Goal: Task Accomplishment & Management: Complete application form

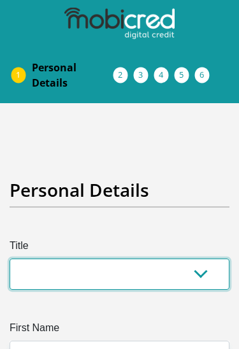
click at [70, 272] on select "Mr Ms Mrs Dr [PERSON_NAME]" at bounding box center [119, 273] width 219 height 31
select select "Mr"
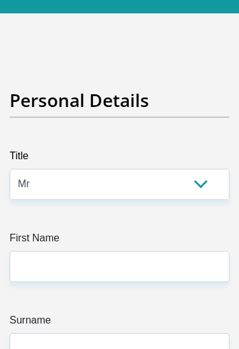
scroll to position [106, 0]
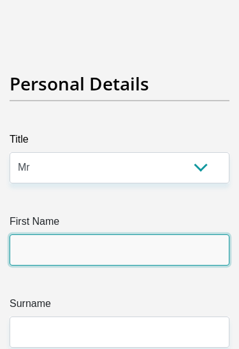
click at [39, 249] on input "First Name" at bounding box center [119, 249] width 219 height 31
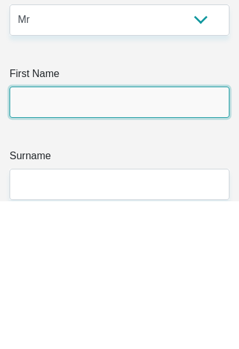
type input "Bhekani"
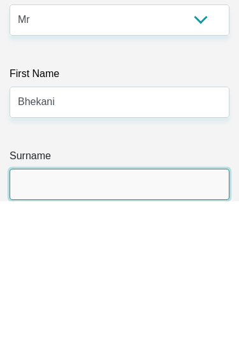
scroll to position [143, 0]
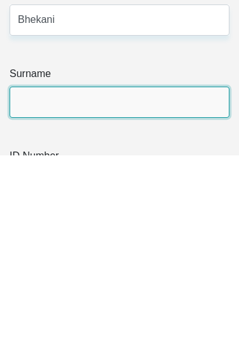
type input "Cele"
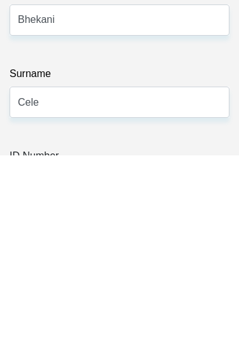
scroll to position [336, 0]
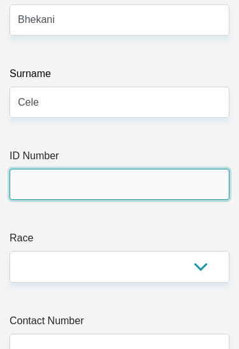
click at [41, 190] on input "ID Number" at bounding box center [119, 184] width 219 height 31
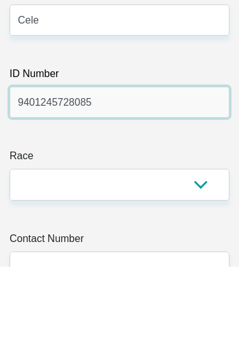
type input "9401245728085"
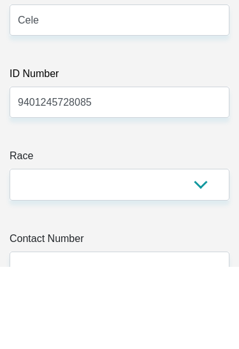
scroll to position [418, 0]
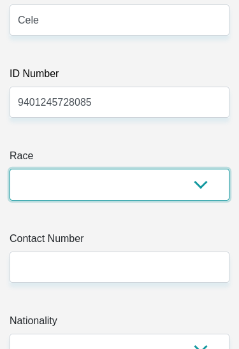
click at [35, 176] on select "Black Coloured Indian White Other" at bounding box center [119, 184] width 219 height 31
select select "1"
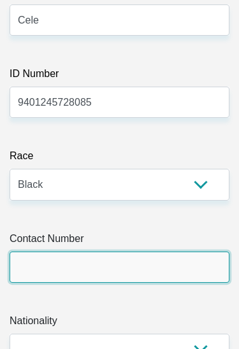
click at [25, 274] on input "Contact Number" at bounding box center [119, 266] width 219 height 31
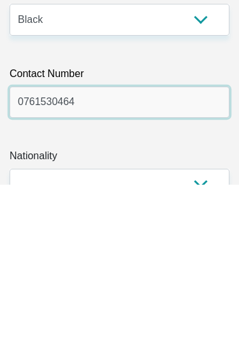
type input "0761530464"
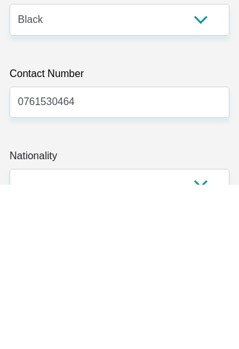
scroll to position [583, 0]
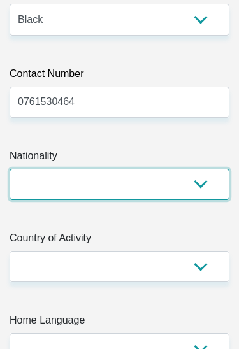
click at [51, 184] on select "[GEOGRAPHIC_DATA] [GEOGRAPHIC_DATA] [GEOGRAPHIC_DATA] [GEOGRAPHIC_DATA] [GEOGRA…" at bounding box center [119, 184] width 219 height 31
select select "ZAF"
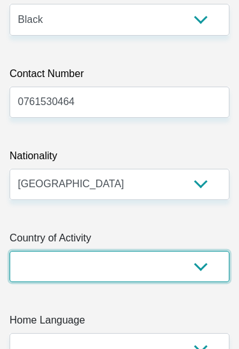
click at [29, 268] on select "[GEOGRAPHIC_DATA] [GEOGRAPHIC_DATA] [GEOGRAPHIC_DATA] [GEOGRAPHIC_DATA] [GEOGRA…" at bounding box center [119, 266] width 219 height 31
select select "ZAF"
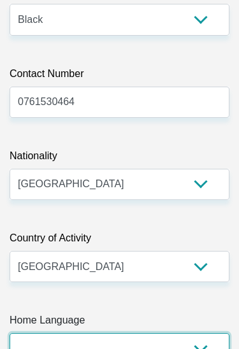
click at [40, 346] on select "Afrikaans English Sepedi South Ndebele Southern Sotho Swati Tsonga Tswana Venda…" at bounding box center [119, 348] width 219 height 31
select select "eng"
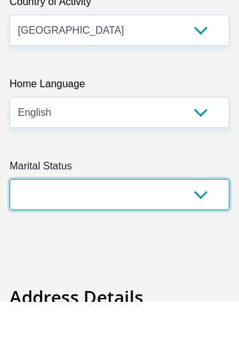
click at [50, 226] on select "Married ANC Single Divorced Widowed Married COP or Customary Law" at bounding box center [119, 241] width 219 height 31
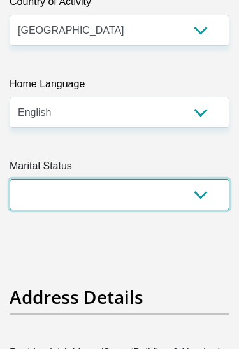
select select "2"
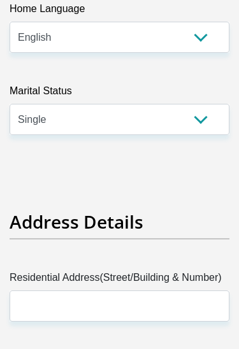
scroll to position [913, 0]
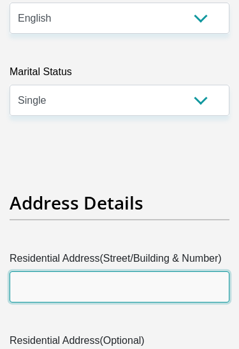
click at [47, 289] on input "Residential Address(Street/Building & Number)" at bounding box center [119, 286] width 219 height 31
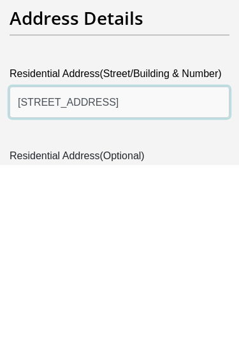
type input "[STREET_ADDRESS]"
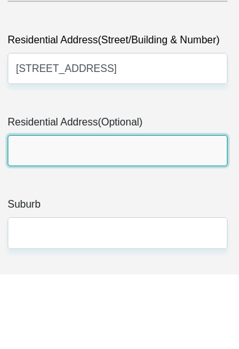
scroll to position [1058, 2]
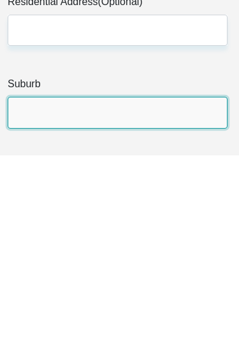
click at [25, 290] on input "Suburb" at bounding box center [117, 305] width 219 height 31
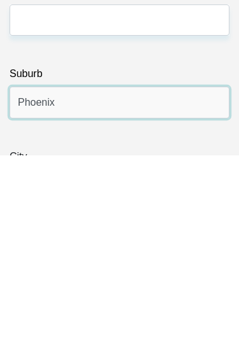
type input "Phoenix"
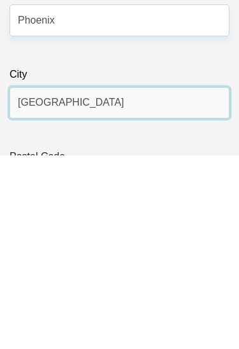
type input "[GEOGRAPHIC_DATA]"
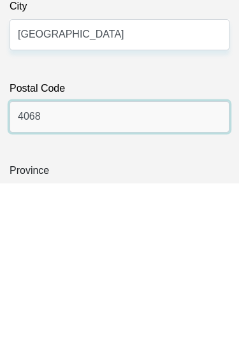
type input "4068"
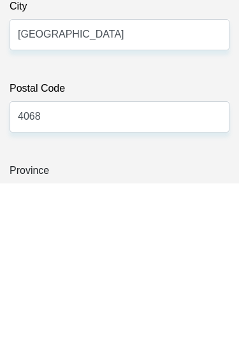
scroll to position [1412, 0]
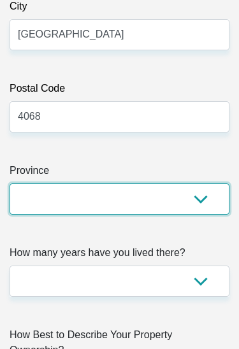
click at [39, 199] on select "Eastern Cape Free State [GEOGRAPHIC_DATA] [GEOGRAPHIC_DATA][DATE] [GEOGRAPHIC_D…" at bounding box center [119, 198] width 219 height 31
select select "[GEOGRAPHIC_DATA][DATE]"
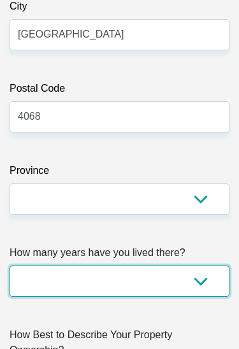
click at [32, 278] on select "less than 1 year 1-3 years 3-5 years 5+ years" at bounding box center [119, 280] width 219 height 31
select select "5"
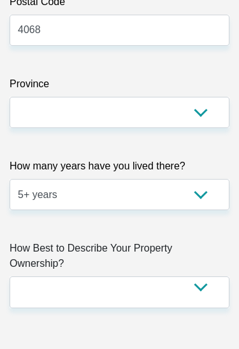
scroll to position [1503, 0]
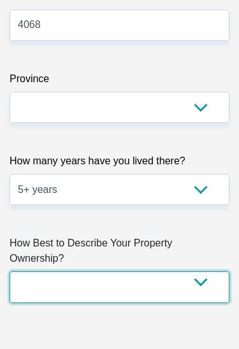
click at [54, 289] on select "Owned Rented Family Owned Company Dwelling" at bounding box center [119, 286] width 219 height 31
select select "Owned"
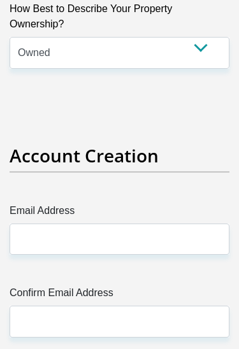
scroll to position [1746, 0]
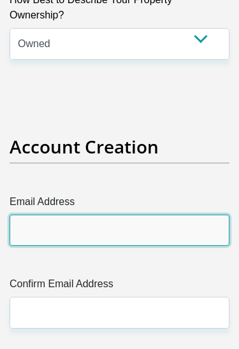
click at [36, 225] on input "Email Address" at bounding box center [119, 229] width 219 height 31
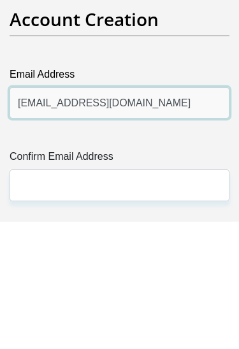
type input "[EMAIL_ADDRESS][DOMAIN_NAME]"
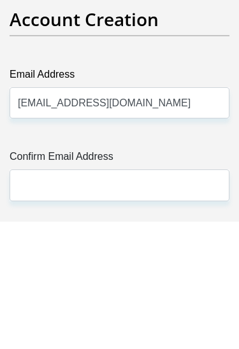
scroll to position [1874, 0]
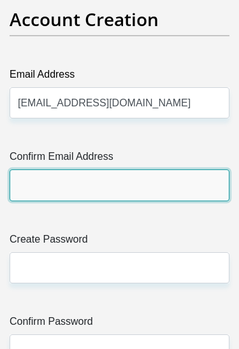
click at [31, 180] on input "Confirm Email Address" at bounding box center [119, 184] width 219 height 31
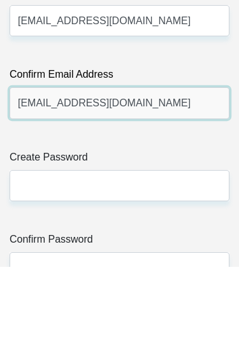
type input "[EMAIL_ADDRESS][DOMAIN_NAME]"
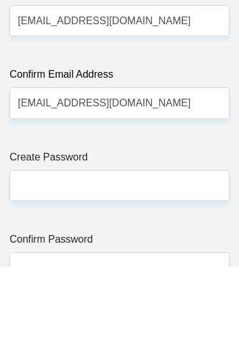
scroll to position [1956, 0]
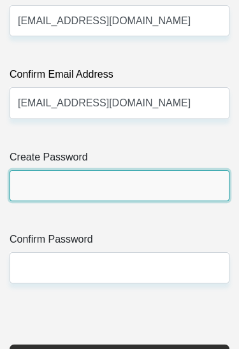
click at [25, 181] on input "Create Password" at bounding box center [119, 185] width 219 height 31
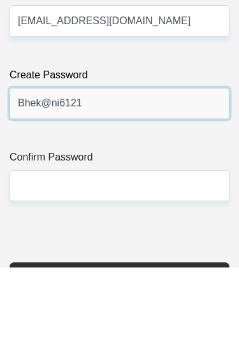
type input "Bhek@ni6121"
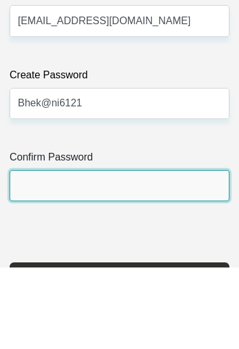
click at [29, 252] on input "Confirm Password" at bounding box center [119, 267] width 219 height 31
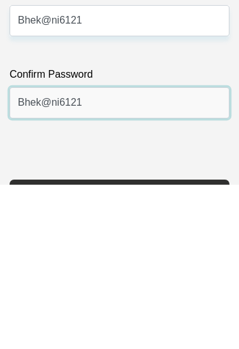
type input "Bhek@ni6121"
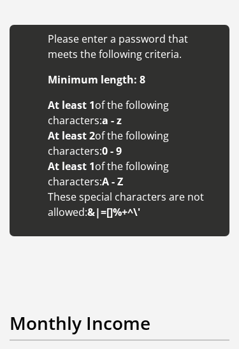
scroll to position [2421, 0]
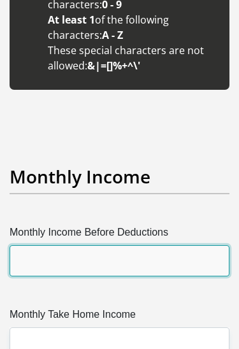
click at [34, 253] on input "Monthly Income Before Deductions" at bounding box center [119, 260] width 219 height 31
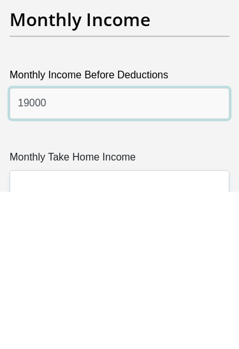
type input "19000"
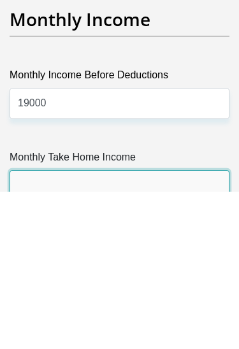
click at [36, 327] on input "Monthly Take Home Income" at bounding box center [119, 342] width 219 height 31
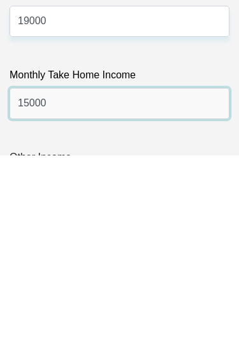
type input "15000"
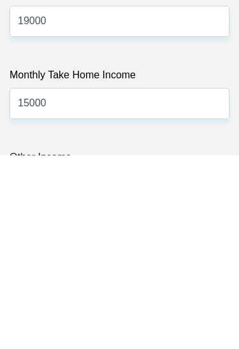
scroll to position [2661, 0]
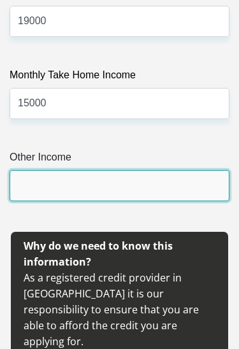
click at [26, 183] on input "Other Income" at bounding box center [119, 185] width 219 height 31
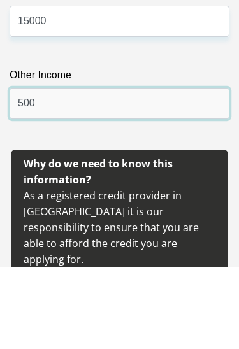
type input "500"
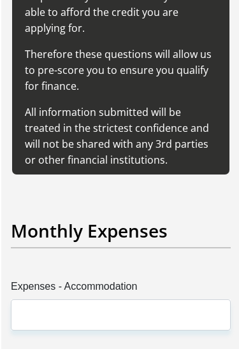
scroll to position [2974, 0]
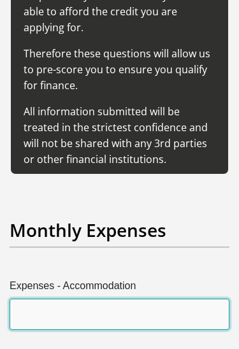
click at [28, 298] on input "Expenses - Accommodation" at bounding box center [119, 313] width 219 height 31
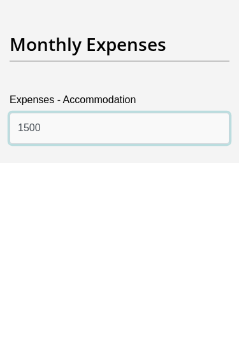
type input "1500"
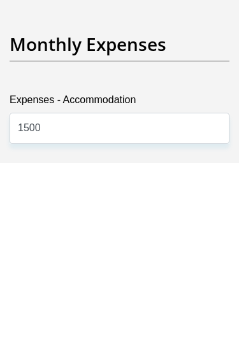
scroll to position [3160, 0]
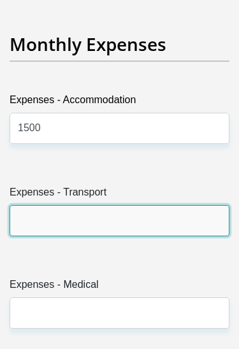
click at [34, 205] on input "Expenses - Transport" at bounding box center [119, 220] width 219 height 31
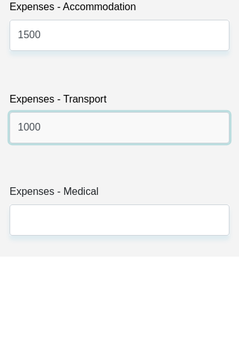
type input "1000"
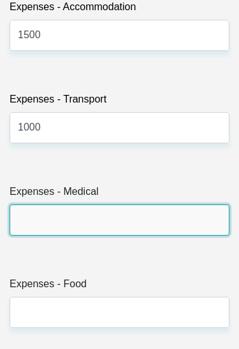
click at [29, 204] on input "Expenses - Medical" at bounding box center [119, 219] width 219 height 31
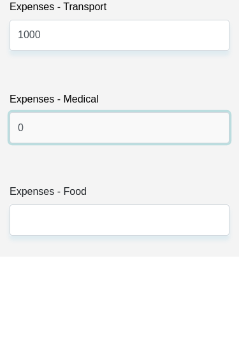
type input "0"
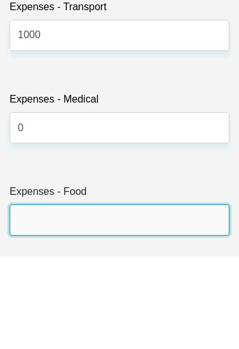
click at [30, 297] on input "Expenses - Food" at bounding box center [119, 312] width 219 height 31
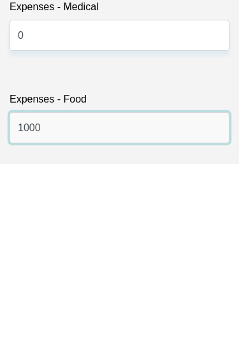
type input "1000"
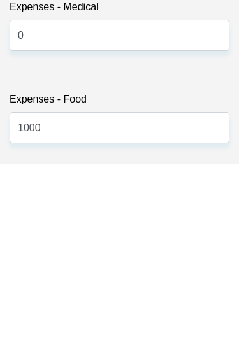
scroll to position [3437, 0]
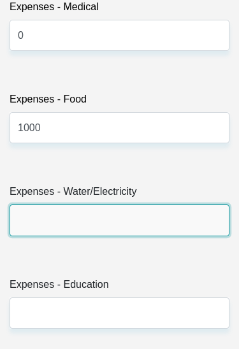
click at [17, 204] on input "Expenses - Water/Electricity" at bounding box center [119, 219] width 219 height 31
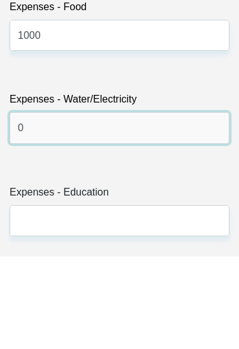
type input "0"
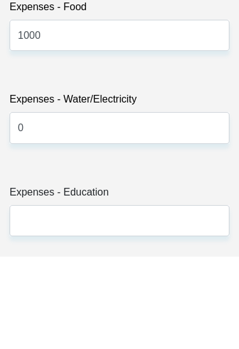
scroll to position [3530, 0]
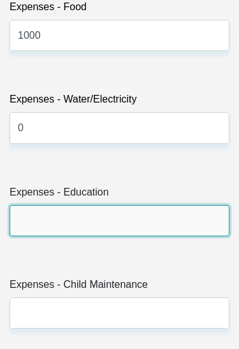
click at [30, 205] on input "Expenses - Education" at bounding box center [119, 220] width 219 height 31
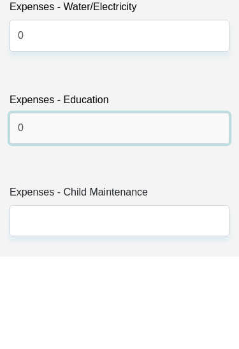
type input "0"
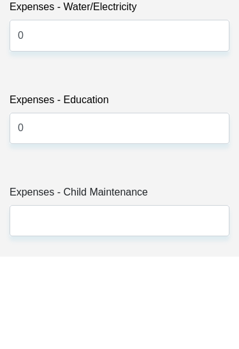
scroll to position [3622, 0]
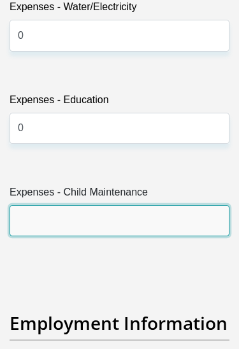
click at [32, 205] on input "Expenses - Child Maintenance" at bounding box center [119, 220] width 219 height 31
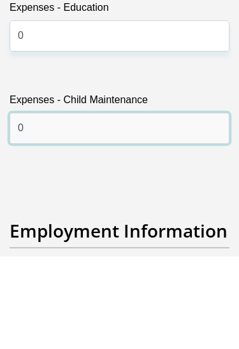
type input "0"
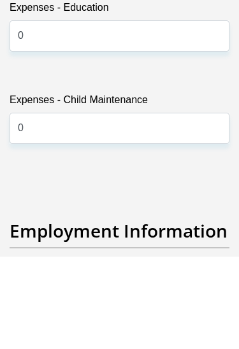
scroll to position [3714, 0]
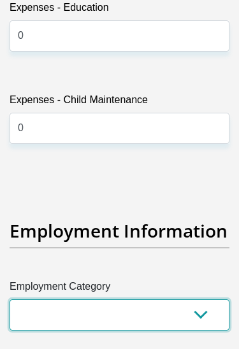
click at [29, 299] on select "AGRICULTURE ALCOHOL & TOBACCO CONSTRUCTION MATERIALS METALLURGY EQUIPMENT FOR R…" at bounding box center [119, 314] width 219 height 31
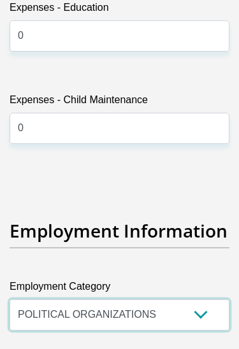
click at [181, 299] on select "AGRICULTURE ALCOHOL & TOBACCO CONSTRUCTION MATERIALS METALLURGY EQUIPMENT FOR R…" at bounding box center [119, 314] width 219 height 31
select select "75"
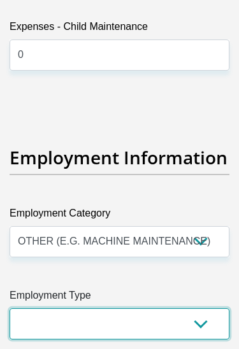
click at [43, 309] on select "College/Lecturer Craft Seller Creative Driver Executive Farmer Forces - Non Com…" at bounding box center [119, 324] width 219 height 31
click at [36, 308] on select "College/Lecturer Craft Seller Creative Driver Executive Farmer Forces - Non Com…" at bounding box center [119, 323] width 219 height 31
select select "Unknown/Other"
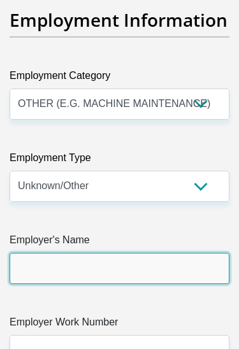
click at [38, 253] on input "Employer's Name" at bounding box center [119, 268] width 219 height 31
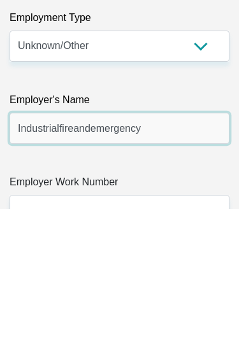
type input "Industrialfireandemergency"
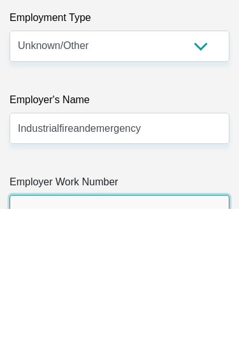
click at [34, 335] on input "Employer Work Number" at bounding box center [119, 350] width 219 height 31
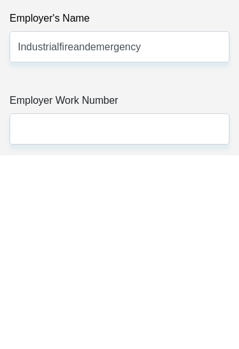
scroll to position [4147, 0]
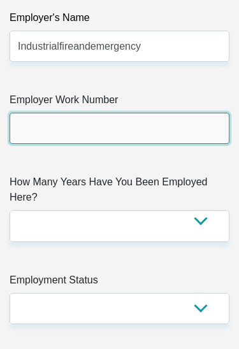
click at [27, 113] on input "Employer Work Number" at bounding box center [119, 128] width 219 height 31
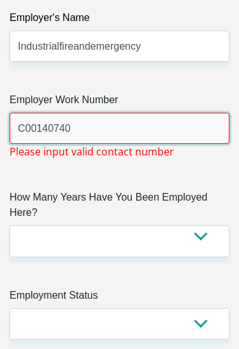
click at [89, 113] on input "C00140740" at bounding box center [119, 128] width 219 height 31
type input "C"
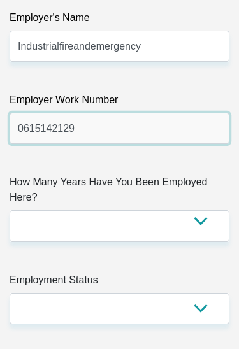
type input "0615142129"
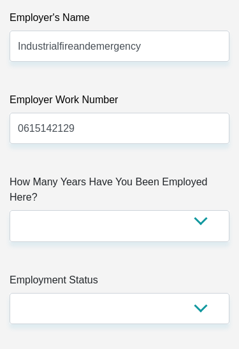
scroll to position [4147, 0]
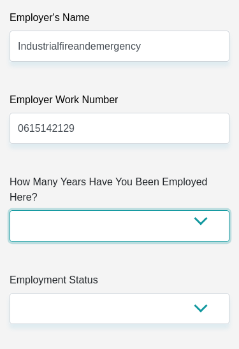
click at [38, 210] on select "less than 1 year 1-3 years 3-5 years 5+ years" at bounding box center [119, 225] width 219 height 31
select select "24"
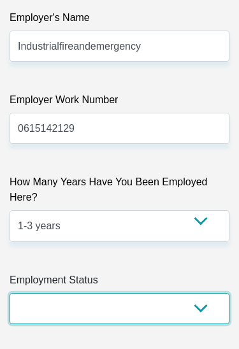
click at [37, 293] on select "Permanent/Full-time Part-time/Casual [DEMOGRAPHIC_DATA] Worker Self-Employed Ho…" at bounding box center [119, 308] width 219 height 31
select select "1"
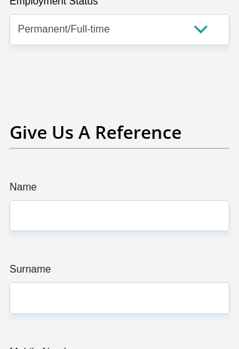
scroll to position [4436, 0]
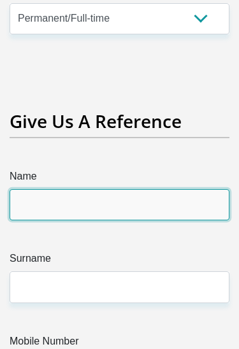
click at [45, 189] on input "Name" at bounding box center [119, 204] width 219 height 31
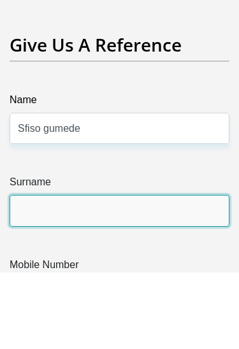
click at [36, 272] on input "Surname" at bounding box center [119, 287] width 219 height 31
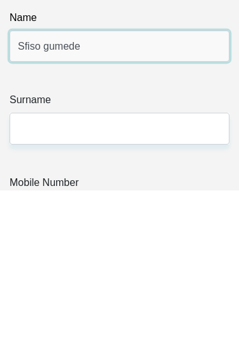
click at [104, 190] on input "Sfiso gumede" at bounding box center [119, 205] width 219 height 31
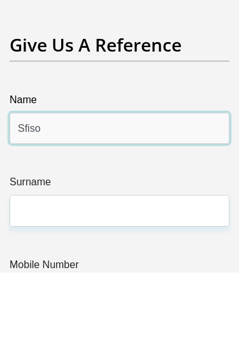
scroll to position [4436, 10]
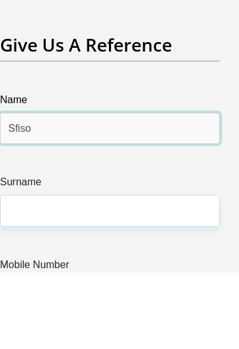
type input "Sfiso"
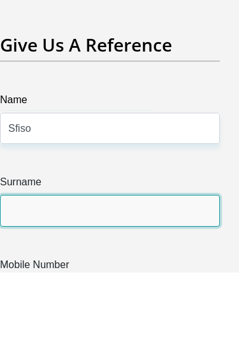
click at [38, 272] on input "Surname" at bounding box center [109, 287] width 219 height 31
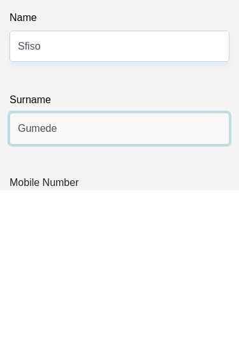
type input "Gumede"
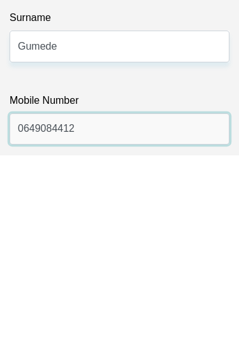
type input "0649084412"
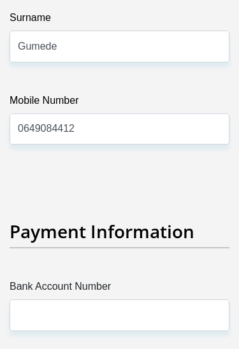
scroll to position [4761, 0]
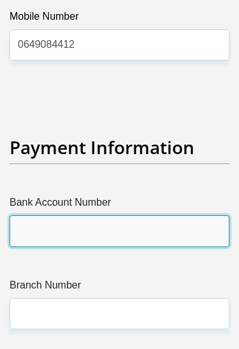
click at [26, 215] on input "Bank Account Number" at bounding box center [119, 230] width 219 height 31
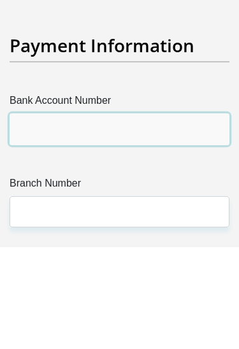
click at [38, 215] on input "Bank Account Number" at bounding box center [119, 230] width 219 height 31
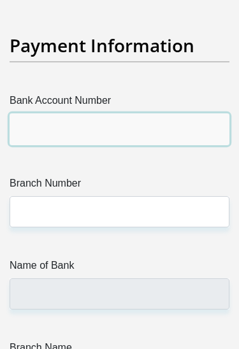
paste input "63120890975"
type input "63120890975"
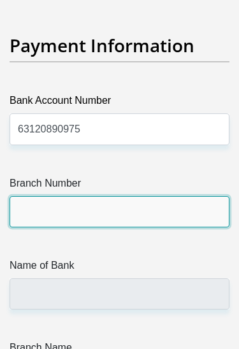
click at [47, 196] on input "Branch Number" at bounding box center [119, 211] width 219 height 31
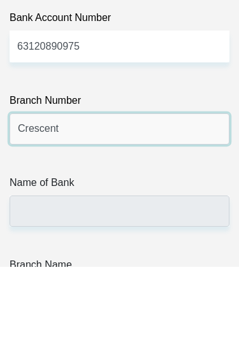
type input "Crescent"
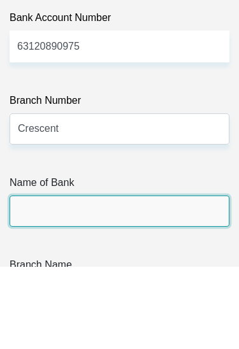
click at [28, 278] on input "Name of Bank" at bounding box center [119, 293] width 219 height 31
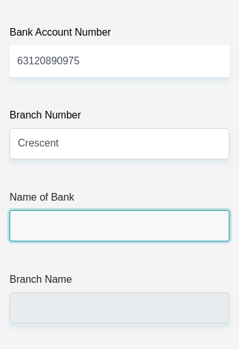
click at [41, 210] on input "Name of Bank" at bounding box center [119, 225] width 219 height 31
click at [50, 210] on input "Name of Bank" at bounding box center [119, 225] width 219 height 31
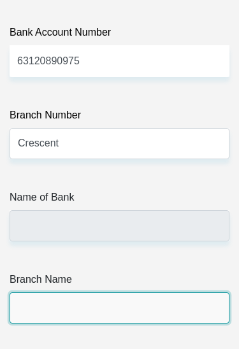
click at [35, 292] on input "Branch Name" at bounding box center [119, 307] width 219 height 31
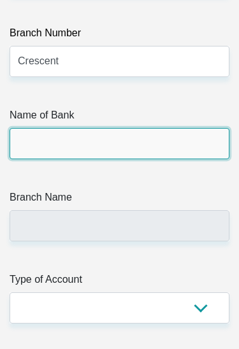
click at [32, 128] on input "Name of Bank" at bounding box center [119, 143] width 219 height 31
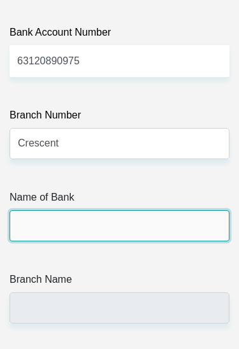
click at [44, 210] on input "Name of Bank" at bounding box center [119, 225] width 219 height 31
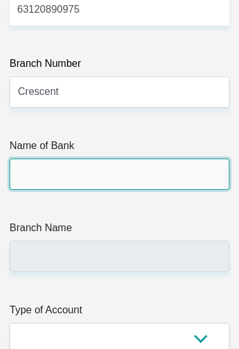
scroll to position [5013, 0]
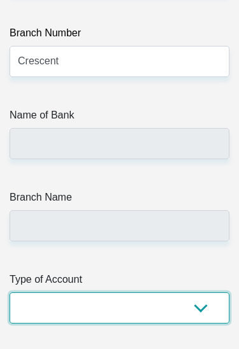
click at [34, 292] on select "Cheque Savings" at bounding box center [119, 307] width 219 height 31
select select "SAV"
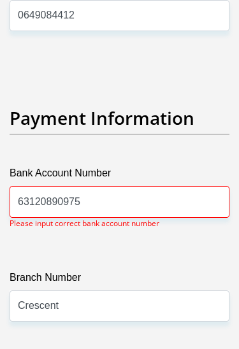
scroll to position [4789, 0]
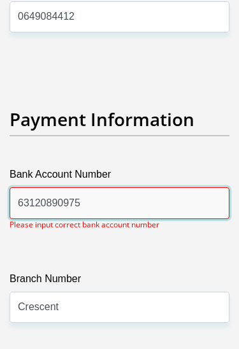
click at [102, 187] on input "63120890975" at bounding box center [119, 202] width 219 height 31
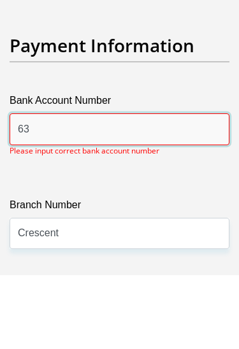
type input "6"
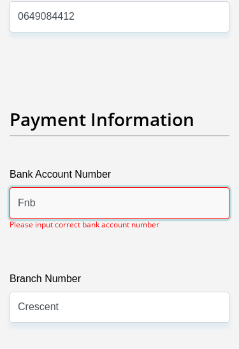
click at [62, 187] on input "Fnb" at bounding box center [119, 202] width 219 height 31
click at [158, 187] on input "First National Bank" at bounding box center [119, 202] width 219 height 31
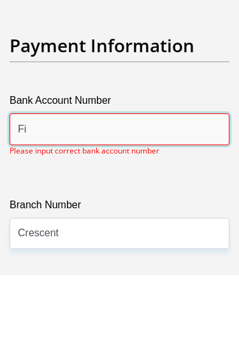
type input "F"
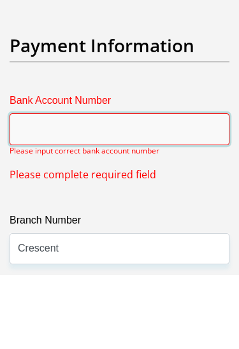
click at [16, 187] on input "Bank Account Number" at bounding box center [119, 202] width 219 height 31
paste input "63120890975"
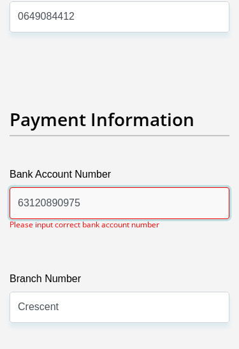
click at [96, 187] on input "63120890975" at bounding box center [119, 202] width 219 height 31
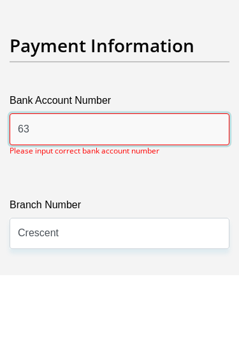
type input "6"
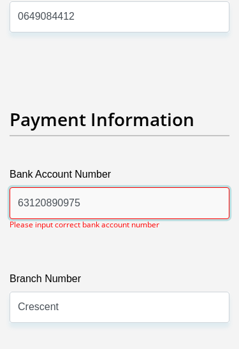
click at [16, 187] on input "63120890975" at bounding box center [119, 202] width 219 height 31
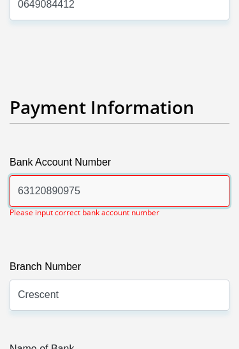
click at [92, 175] on input "63120890975" at bounding box center [119, 190] width 219 height 31
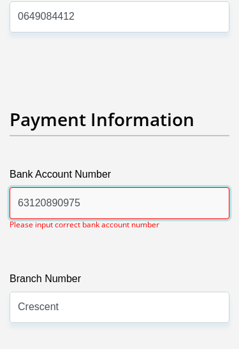
click at [101, 187] on input "63120890975" at bounding box center [119, 202] width 219 height 31
type input "6"
type input "1"
type input "1579712655"
click at [91, 187] on input "1579712655" at bounding box center [119, 202] width 219 height 31
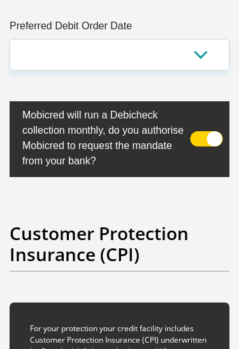
scroll to position [5555, 0]
